Goal: Task Accomplishment & Management: Manage account settings

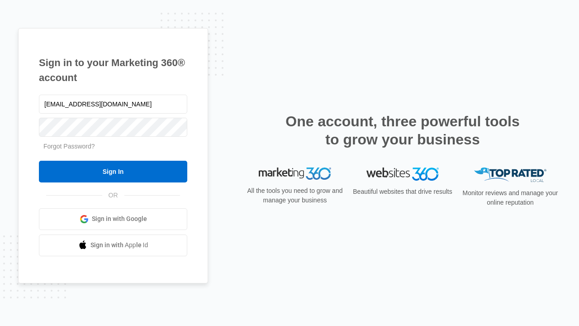
type input "[EMAIL_ADDRESS][DOMAIN_NAME]"
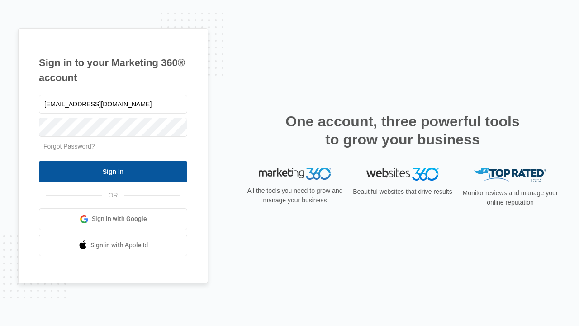
click at [113, 171] on input "Sign In" at bounding box center [113, 172] width 148 height 22
